Goal: Task Accomplishment & Management: Manage account settings

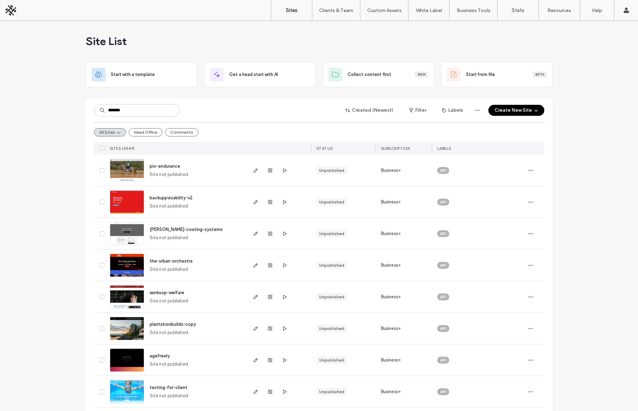
type input "*******"
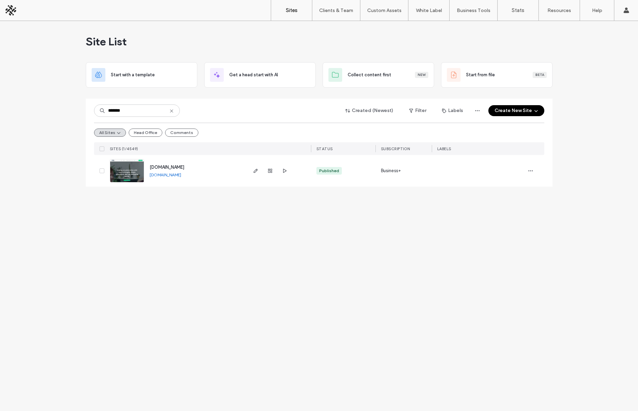
click at [182, 165] on span "www.theinsightdigital.com" at bounding box center [167, 166] width 35 height 5
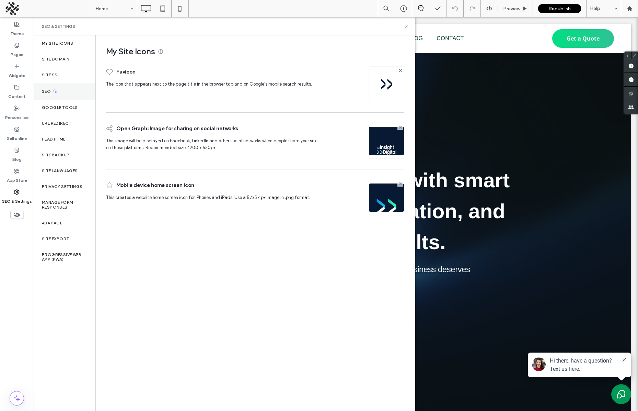
click at [57, 89] on icon at bounding box center [55, 91] width 6 height 6
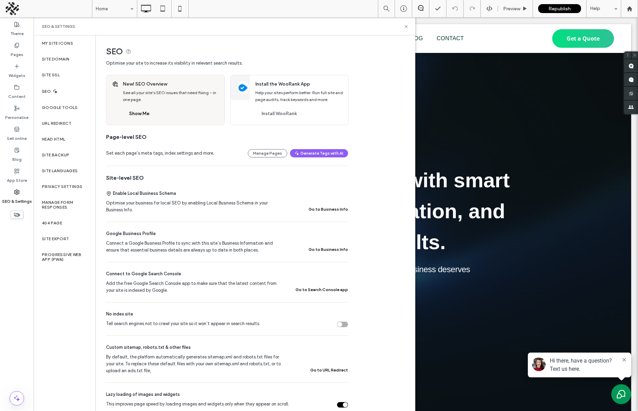
drag, startPoint x: 274, startPoint y: 153, endPoint x: 217, endPoint y: 137, distance: 59.2
click at [274, 153] on button "Manage Pages" at bounding box center [267, 153] width 39 height 8
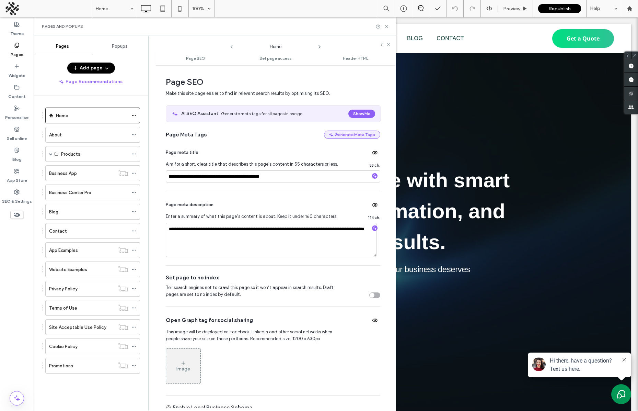
click at [357, 134] on button "Generate Meta Tags" at bounding box center [352, 134] width 56 height 8
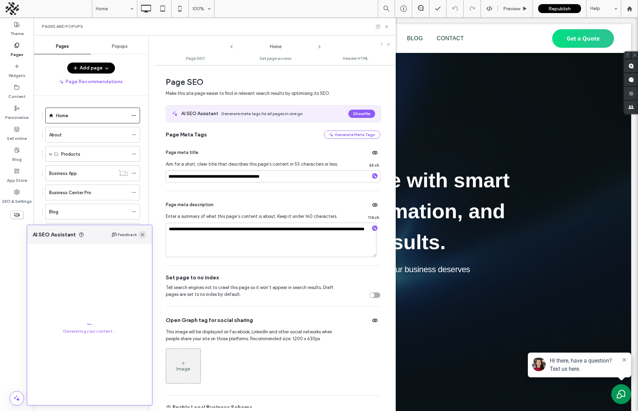
click at [143, 234] on use "button" at bounding box center [142, 234] width 3 height 3
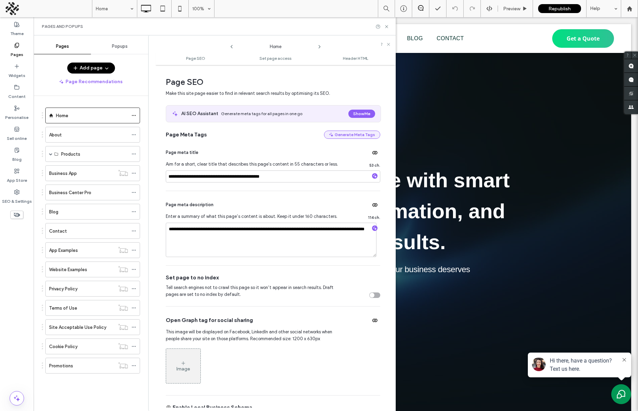
click at [370, 135] on button "Generate Meta Tags" at bounding box center [352, 134] width 56 height 8
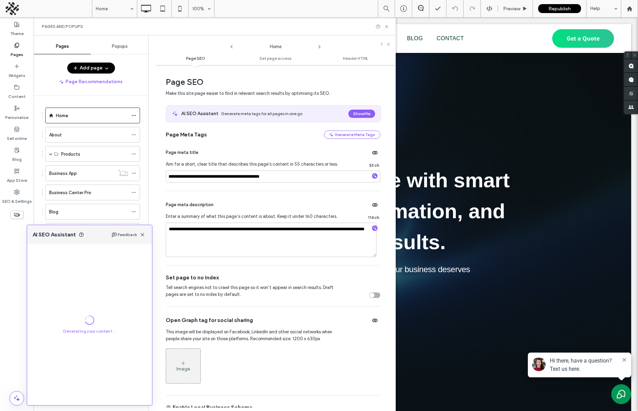
drag, startPoint x: 274, startPoint y: 119, endPoint x: 298, endPoint y: 120, distance: 24.4
click at [274, 119] on div "AI SEO Assistant Generate meta tags for all pages in one go Show Me" at bounding box center [273, 113] width 215 height 16
click at [352, 114] on button "Show Me" at bounding box center [362, 114] width 27 height 8
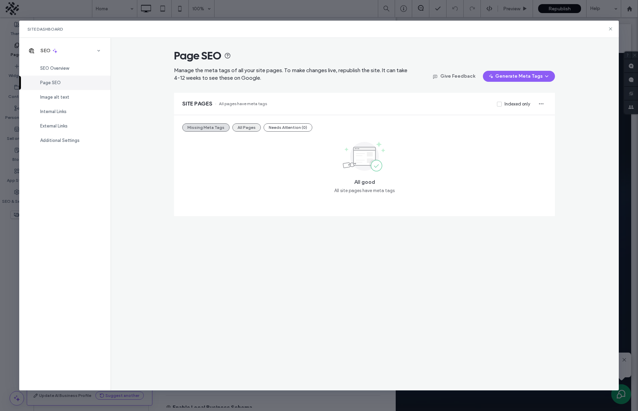
click at [249, 126] on button "All Pages" at bounding box center [246, 127] width 28 height 8
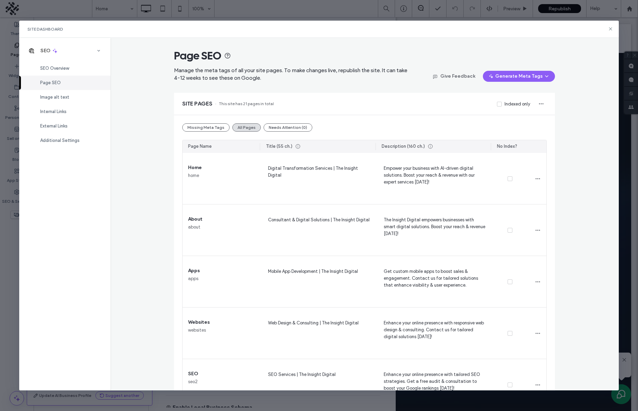
click at [590, 165] on div "Page SEO Manage the meta tags of all your site pages. To make changes live, rep…" at bounding box center [365, 214] width 509 height 352
click at [56, 100] on div "Image alt text" at bounding box center [64, 97] width 91 height 14
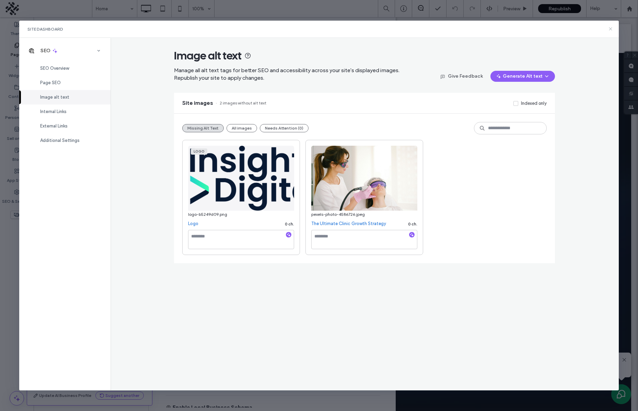
drag, startPoint x: 606, startPoint y: 27, endPoint x: 612, endPoint y: 28, distance: 5.2
click at [607, 27] on div "Site Dashboard" at bounding box center [319, 29] width 600 height 17
click at [611, 28] on use at bounding box center [610, 28] width 3 height 3
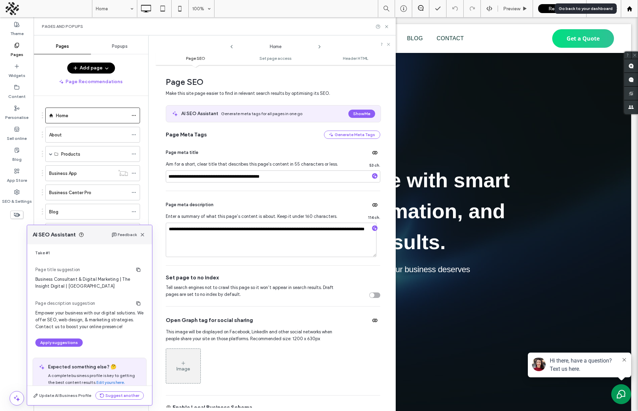
click at [629, 9] on use at bounding box center [629, 8] width 5 height 5
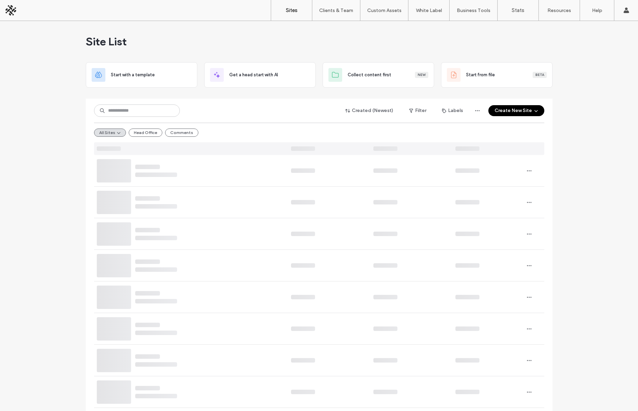
click at [121, 126] on div "All Sites Head Office Comments" at bounding box center [319, 133] width 450 height 20
click at [121, 111] on input at bounding box center [137, 110] width 86 height 12
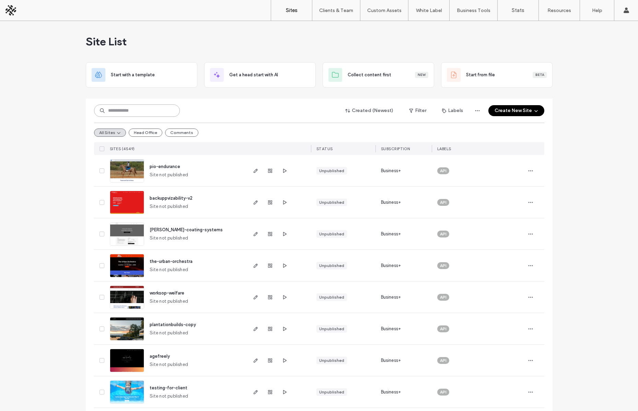
paste input "**********"
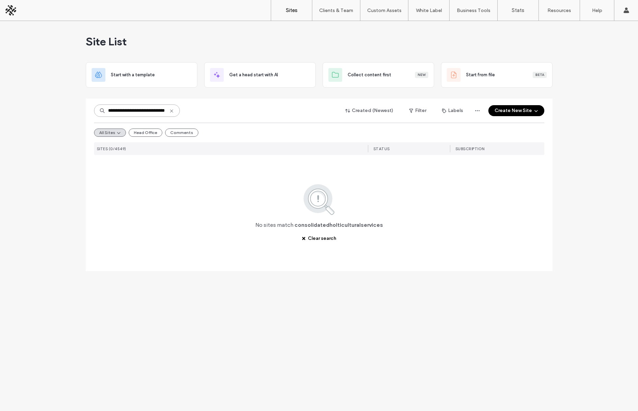
scroll to position [0, 12]
drag, startPoint x: 139, startPoint y: 110, endPoint x: 252, endPoint y: 107, distance: 113.0
click at [252, 107] on div "**********" at bounding box center [319, 110] width 450 height 13
drag, startPoint x: 165, startPoint y: 106, endPoint x: 132, endPoint y: 108, distance: 33.0
click at [165, 106] on input "**********" at bounding box center [137, 110] width 86 height 12
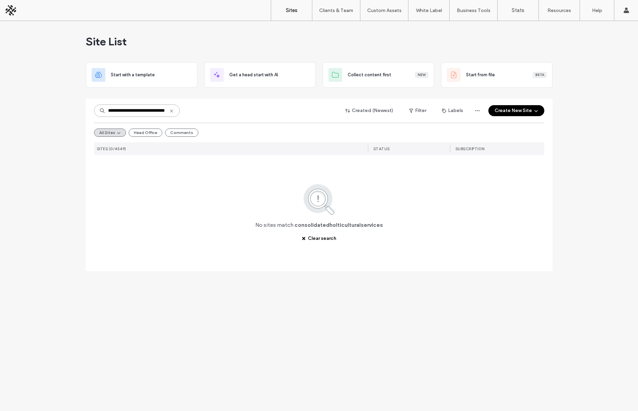
drag, startPoint x: 127, startPoint y: 110, endPoint x: 201, endPoint y: 110, distance: 73.5
click at [201, 110] on div "**********" at bounding box center [319, 110] width 450 height 13
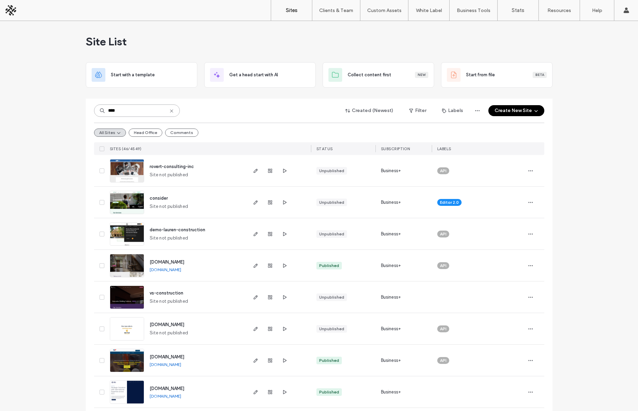
type input "****"
click at [331, 27] on label "Client Management" at bounding box center [338, 27] width 40 height 5
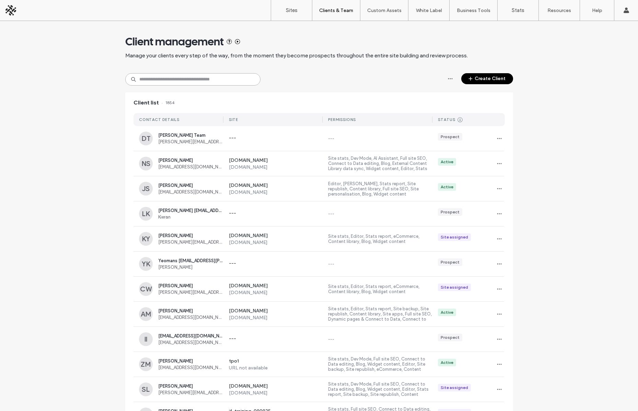
click at [178, 82] on input at bounding box center [192, 79] width 135 height 12
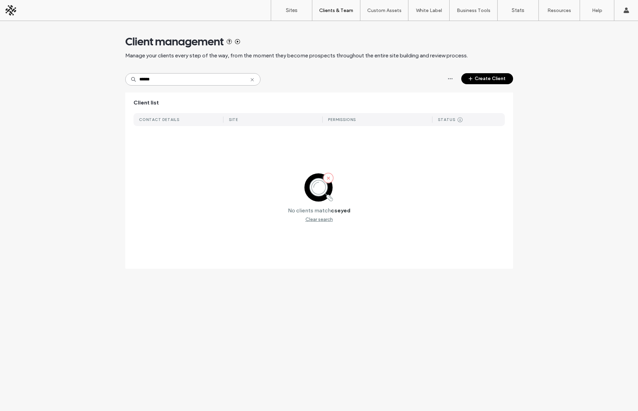
drag, startPoint x: 141, startPoint y: 79, endPoint x: 96, endPoint y: 77, distance: 44.7
click at [96, 77] on div "Client management Manage your clients every step of the way, from the moment th…" at bounding box center [319, 148] width 638 height 254
type input "*****"
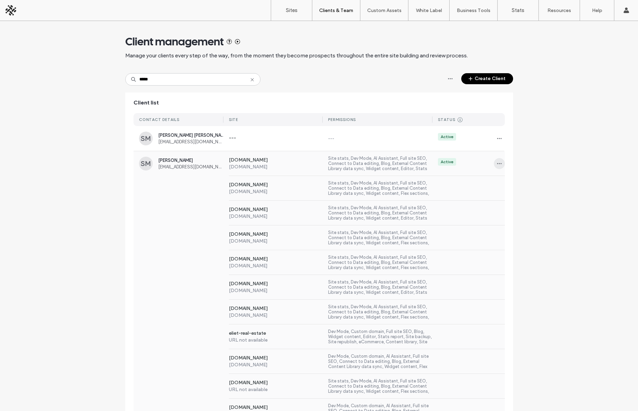
click at [497, 161] on icon "button" at bounding box center [499, 163] width 5 height 5
click at [519, 180] on span "Sites & Permissions" at bounding box center [525, 181] width 39 height 7
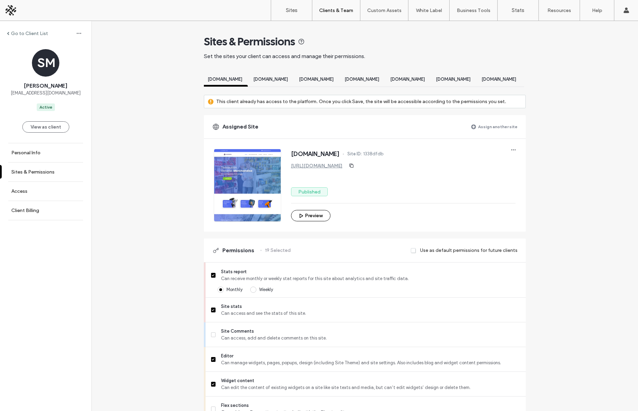
click at [284, 79] on span "www.digitalpixeltech.ca" at bounding box center [270, 79] width 35 height 5
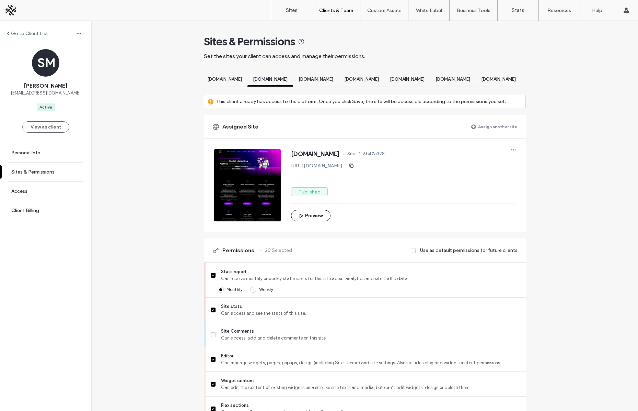
click at [333, 77] on span "www.avondistribution.ca" at bounding box center [316, 79] width 35 height 5
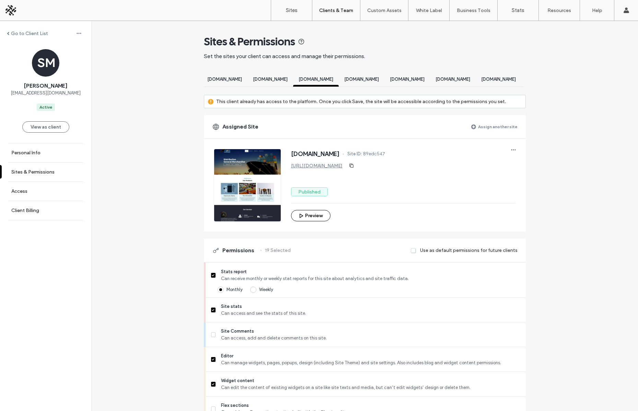
click at [379, 78] on span "www.technomegabytes.com" at bounding box center [361, 79] width 35 height 5
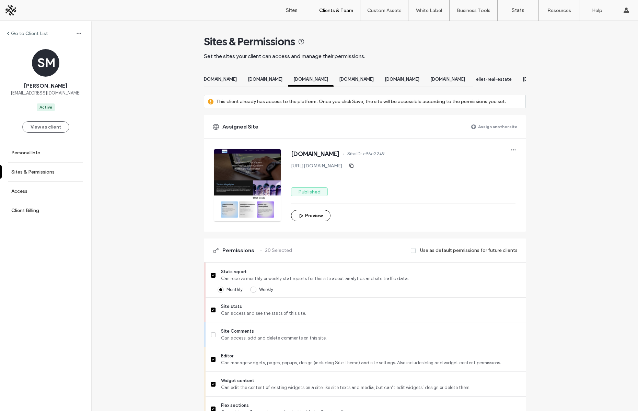
scroll to position [0, 56]
click at [370, 79] on span "www.raeftatari.ca" at bounding box center [353, 79] width 35 height 5
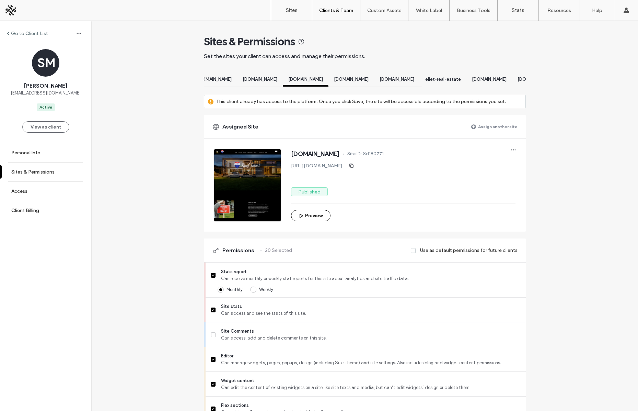
scroll to position [0, 142]
click at [330, 79] on span "www.roxbafinancial.com" at bounding box center [313, 79] width 35 height 5
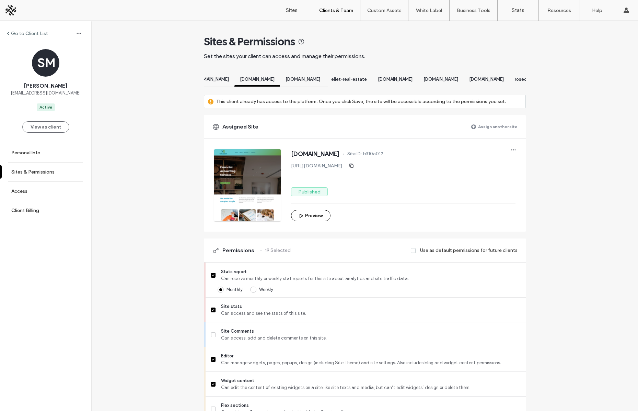
scroll to position [0, 200]
click at [323, 76] on div "www.khoei.ca" at bounding box center [301, 80] width 46 height 13
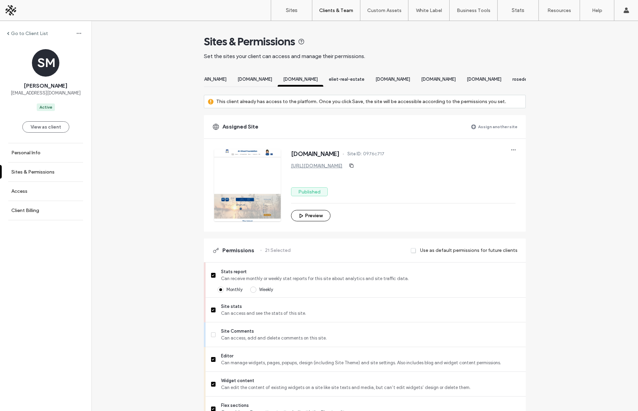
click at [365, 80] on span "eliet-real-estate" at bounding box center [347, 79] width 36 height 5
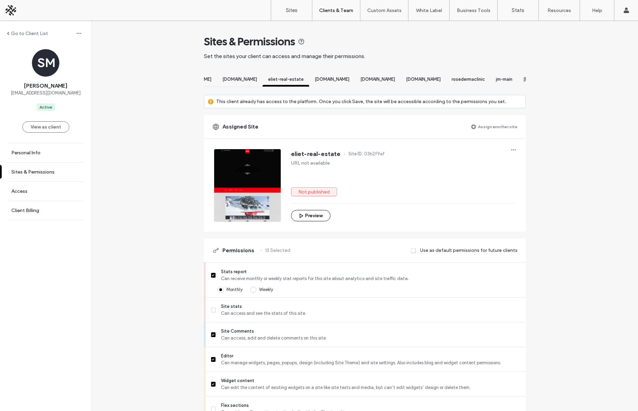
scroll to position [0, 263]
click at [347, 80] on span "www.compuwerke.com" at bounding box center [329, 79] width 35 height 5
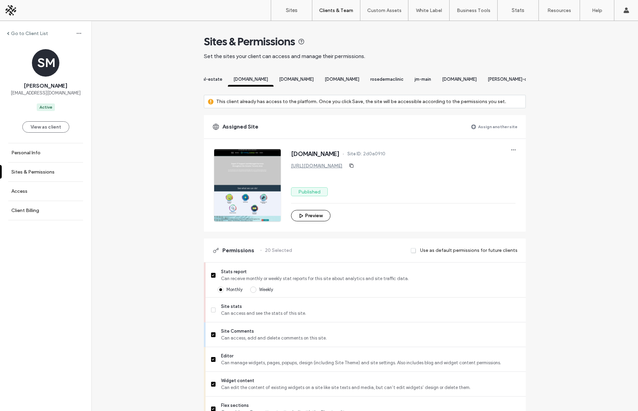
scroll to position [0, 343]
click at [313, 79] on span "www.dropsupplements.ca" at bounding box center [295, 79] width 35 height 5
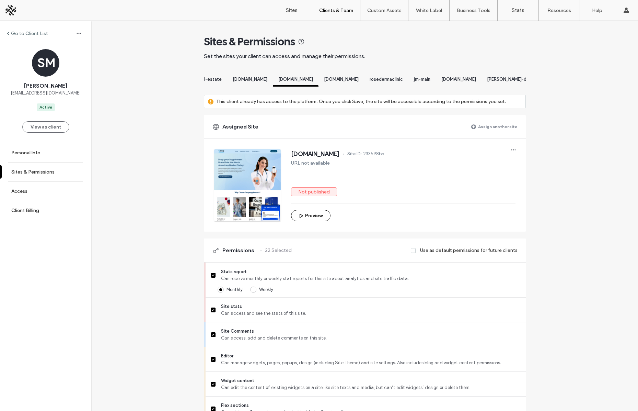
click at [364, 76] on div "www.doublebrow.com" at bounding box center [342, 80] width 46 height 13
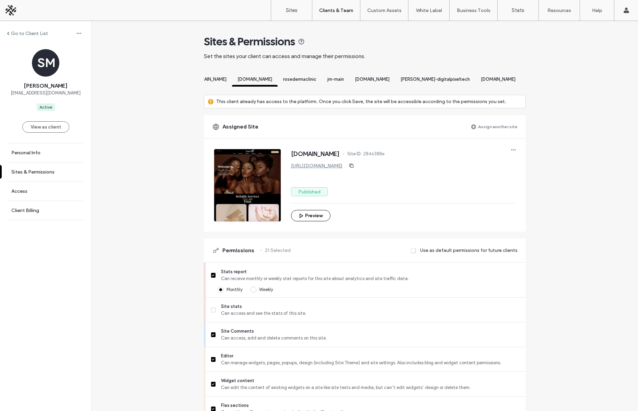
scroll to position [0, 430]
click at [226, 81] on span "www.dropsupplements.ca" at bounding box center [209, 79] width 35 height 5
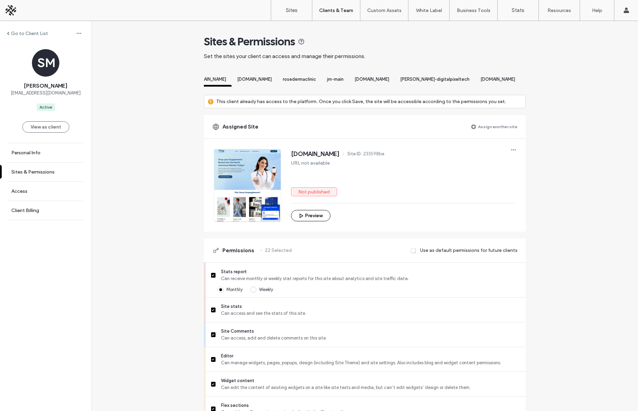
click at [316, 79] on span "rosedermaclinic" at bounding box center [299, 79] width 33 height 5
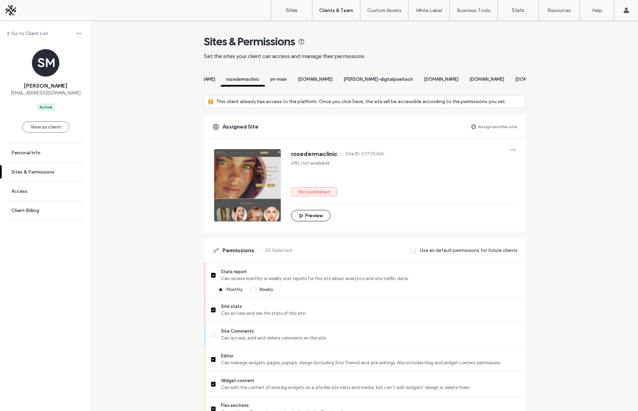
scroll to position [0, 486]
click at [288, 79] on span "jm-main" at bounding box center [279, 79] width 16 height 5
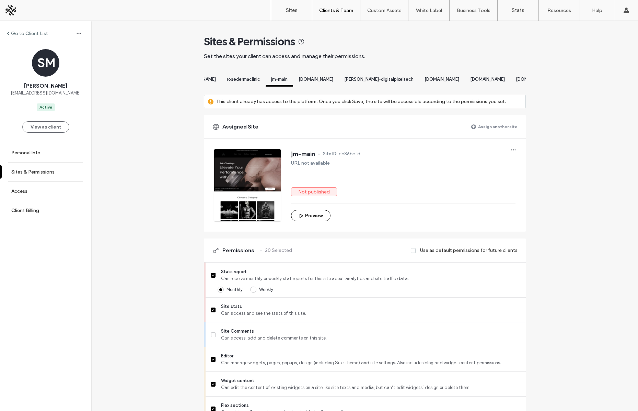
click at [333, 79] on span "www.mawal-berlin.com" at bounding box center [316, 79] width 35 height 5
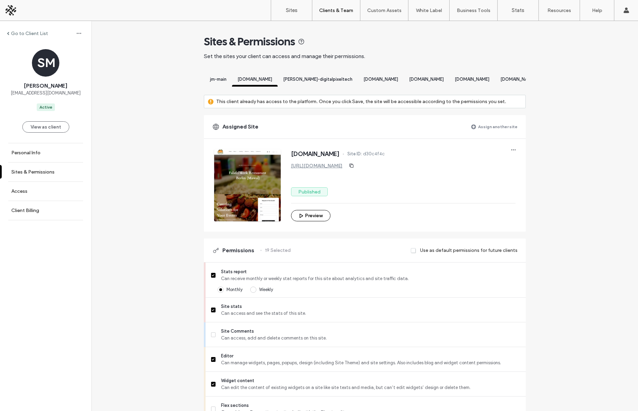
click at [353, 79] on span "seyed-digitalpixeltech" at bounding box center [317, 79] width 69 height 5
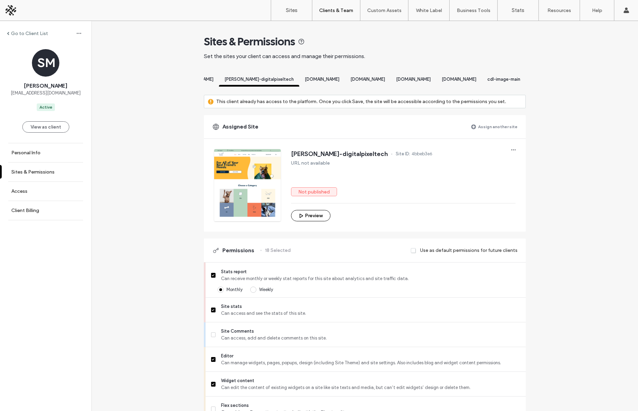
click at [340, 79] on span "www.therainbowworkshop.ca" at bounding box center [322, 79] width 35 height 5
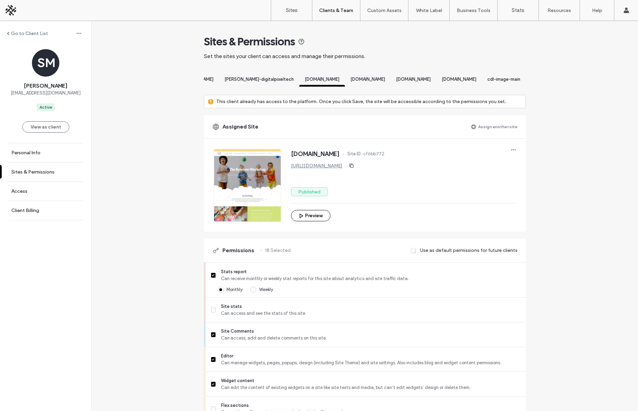
scroll to position [0, 732]
click at [385, 79] on span "www.yourneighbourhoodcare.com" at bounding box center [368, 79] width 35 height 5
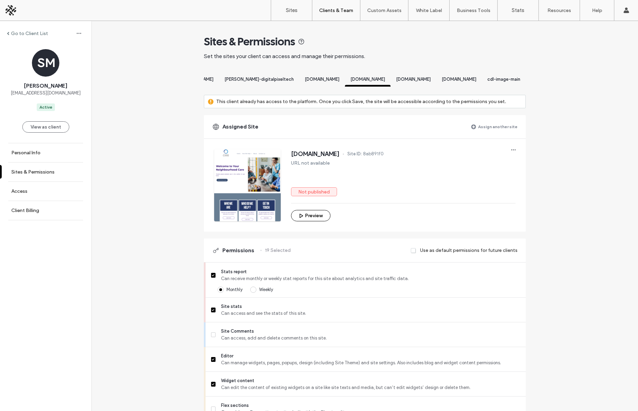
click at [431, 79] on span "www.soulandco.ca" at bounding box center [413, 79] width 35 height 5
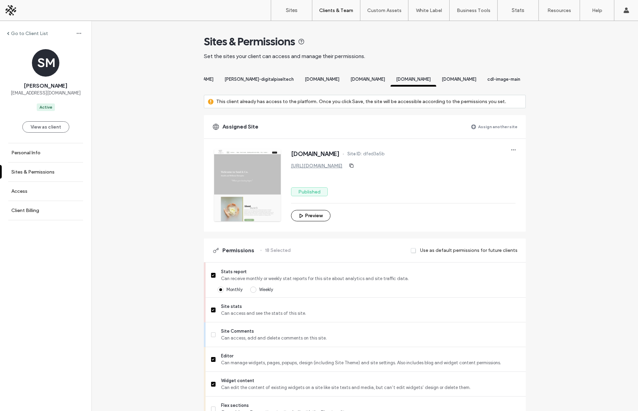
click at [467, 79] on span "www.torontoliceteam.ca" at bounding box center [459, 79] width 35 height 5
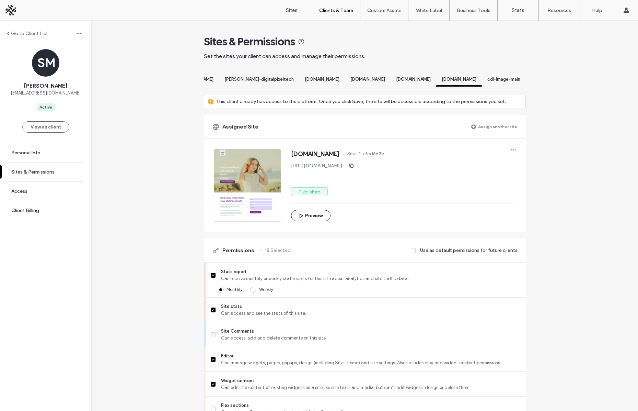
scroll to position [0, 818]
click at [52, 94] on span "meraji.emadodin@yahoo.com" at bounding box center [46, 93] width 70 height 7
copy span "meraji.emadodin@yahoo.com"
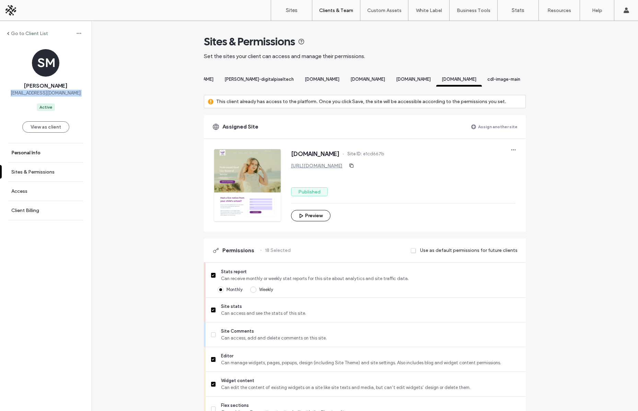
click at [23, 151] on label "Personal Info" at bounding box center [25, 153] width 29 height 6
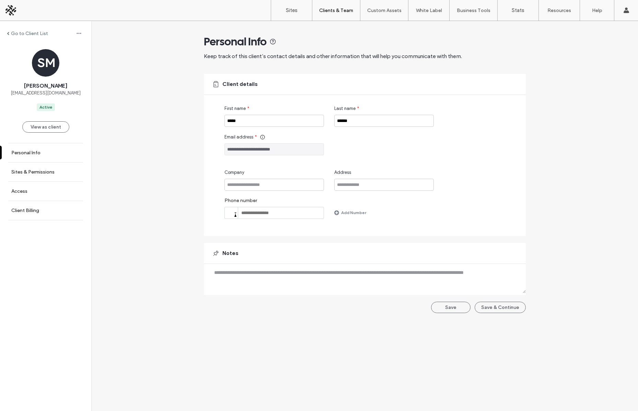
click at [259, 147] on input "**********" at bounding box center [275, 149] width 100 height 12
click at [262, 134] on icon at bounding box center [262, 136] width 5 height 5
drag, startPoint x: 231, startPoint y: 106, endPoint x: 256, endPoint y: 125, distance: 31.1
click at [256, 125] on div "The client’s log in address can’t be changed. If you want a different address, …" at bounding box center [261, 115] width 69 height 29
copy div "The client’s log in address can’t be changed. If you want a different address, …"
